Goal: Task Accomplishment & Management: Manage account settings

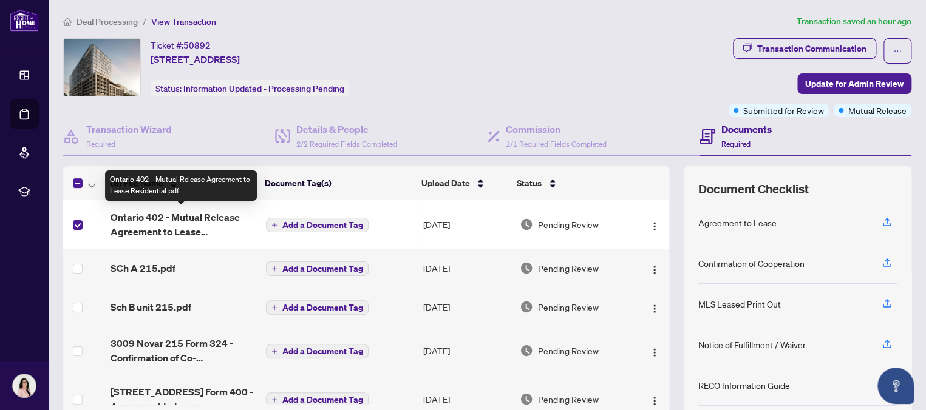
click at [184, 216] on span "Ontario 402 - Mutual Release Agreement to Lease Residential.pdf" at bounding box center [183, 224] width 146 height 29
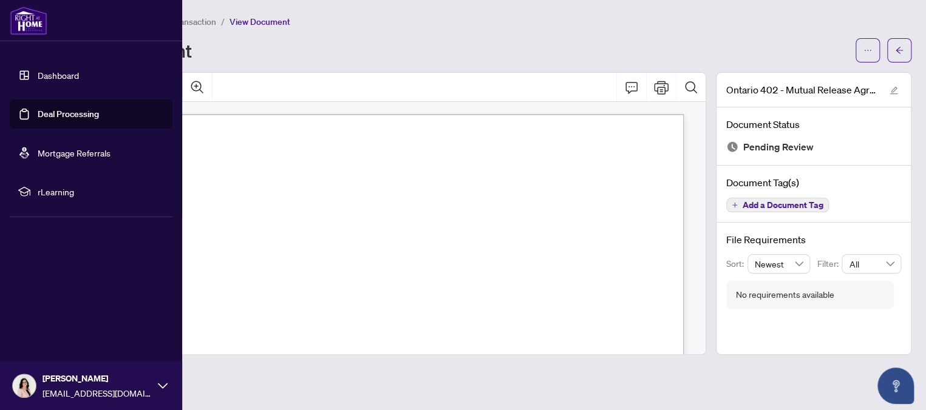
click at [53, 115] on link "Deal Processing" at bounding box center [68, 114] width 61 height 11
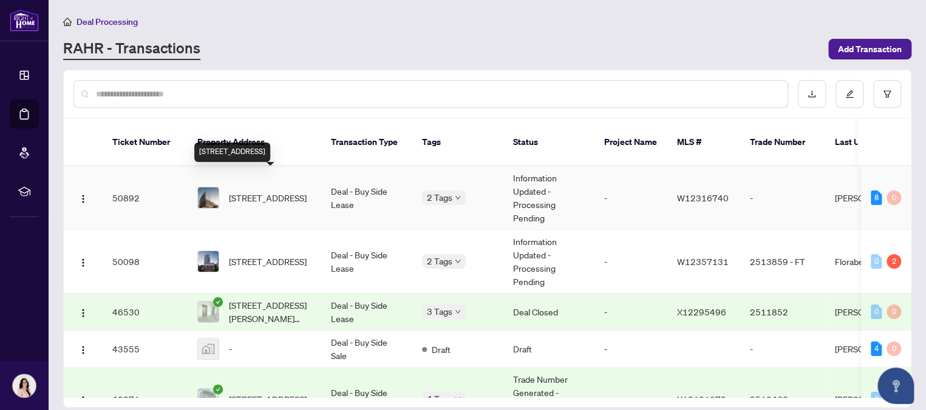
click at [286, 191] on span "[STREET_ADDRESS]" at bounding box center [268, 197] width 78 height 13
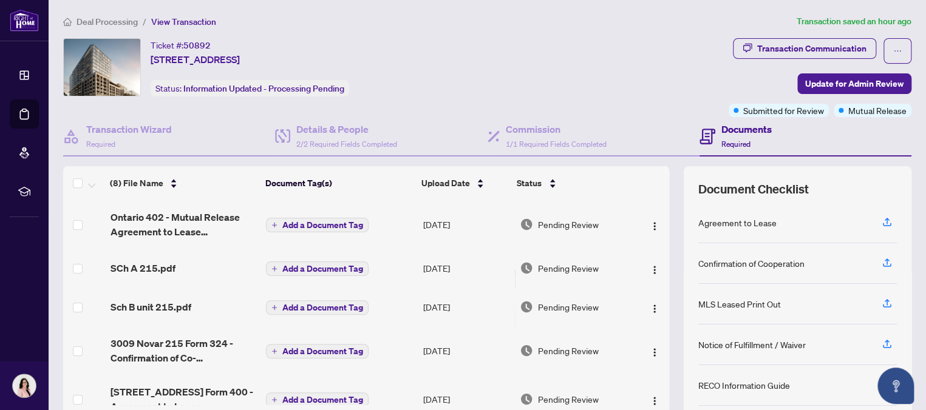
click at [311, 221] on span "Add a Document Tag" at bounding box center [322, 225] width 81 height 8
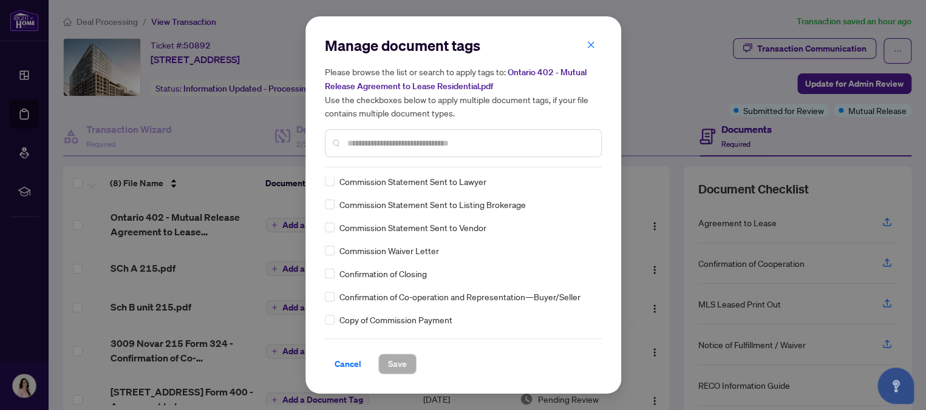
scroll to position [797, 0]
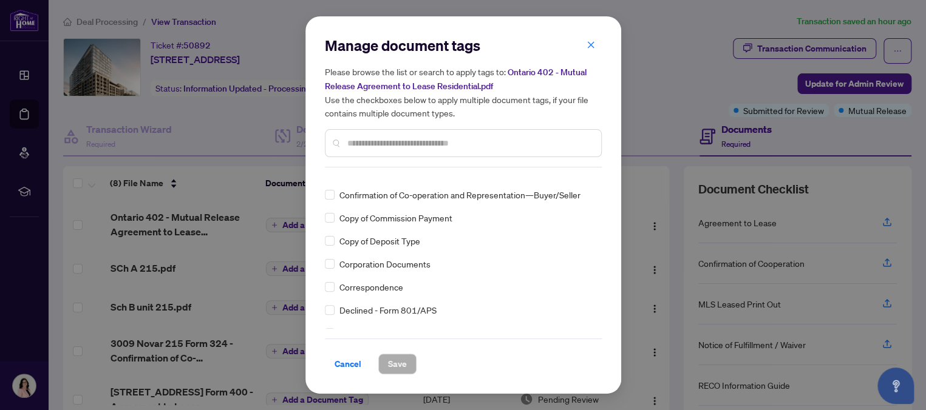
click at [454, 140] on input "text" at bounding box center [469, 143] width 244 height 13
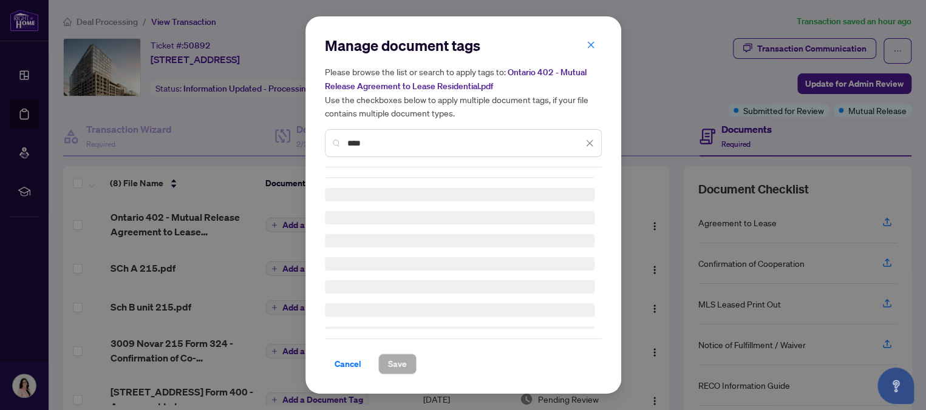
scroll to position [0, 0]
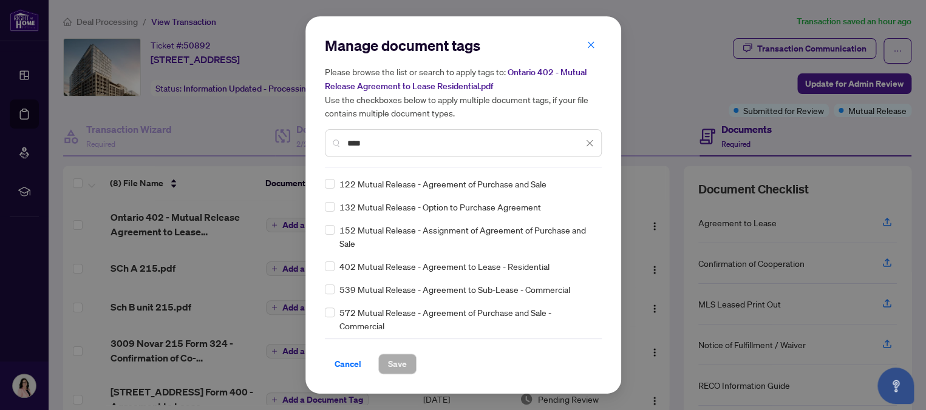
type input "****"
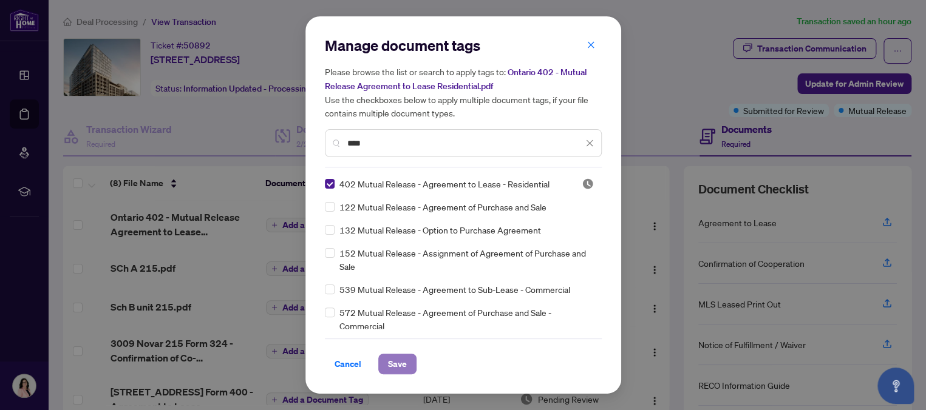
click at [401, 363] on span "Save" at bounding box center [397, 364] width 19 height 19
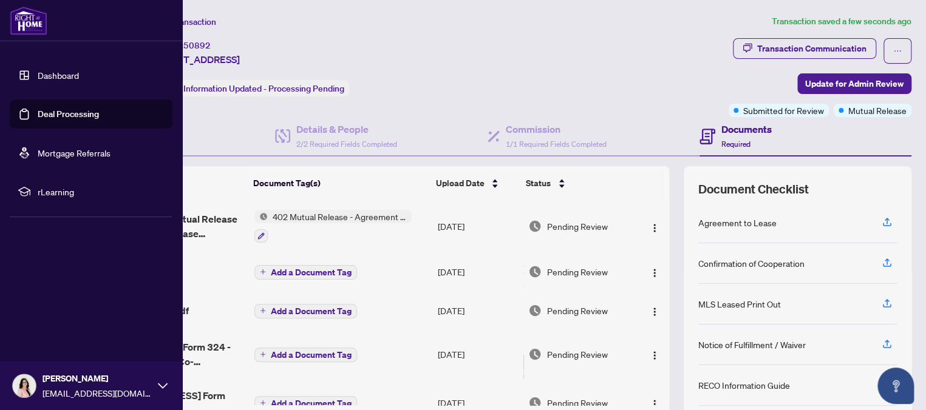
click at [46, 111] on link "Deal Processing" at bounding box center [68, 114] width 61 height 11
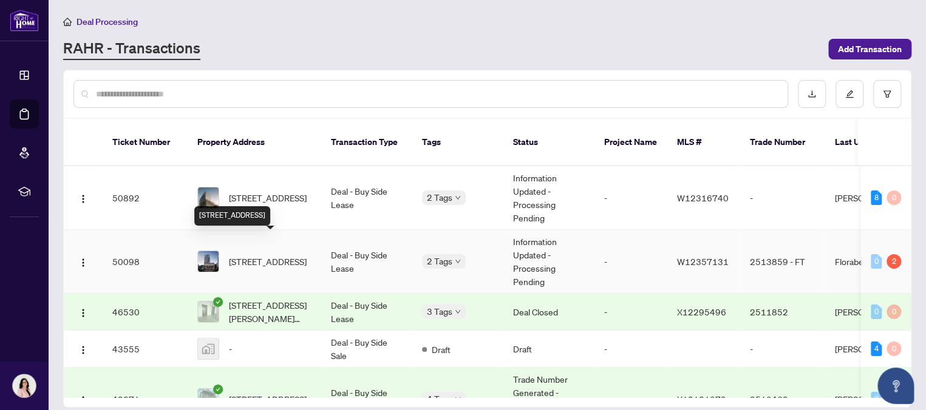
click at [274, 255] on span "[STREET_ADDRESS]" at bounding box center [268, 261] width 78 height 13
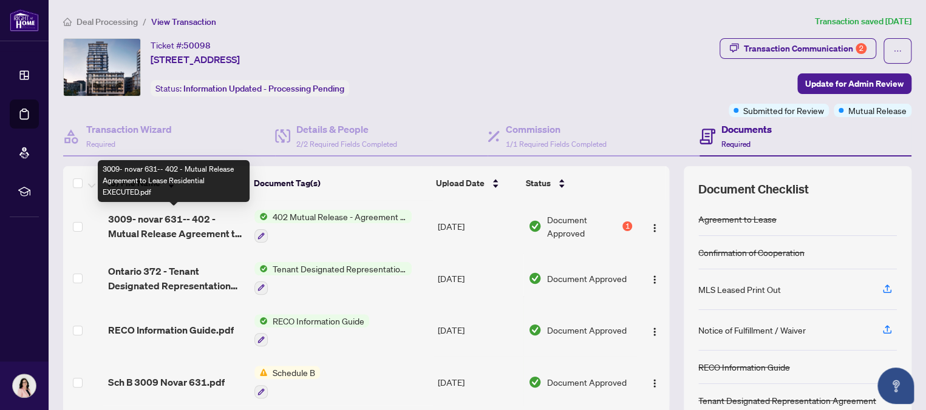
click at [197, 220] on span "3009- novar 631-- 402 - Mutual Release Agreement to Lease Residential EXECUTED.…" at bounding box center [176, 226] width 137 height 29
